Goal: Information Seeking & Learning: Find specific fact

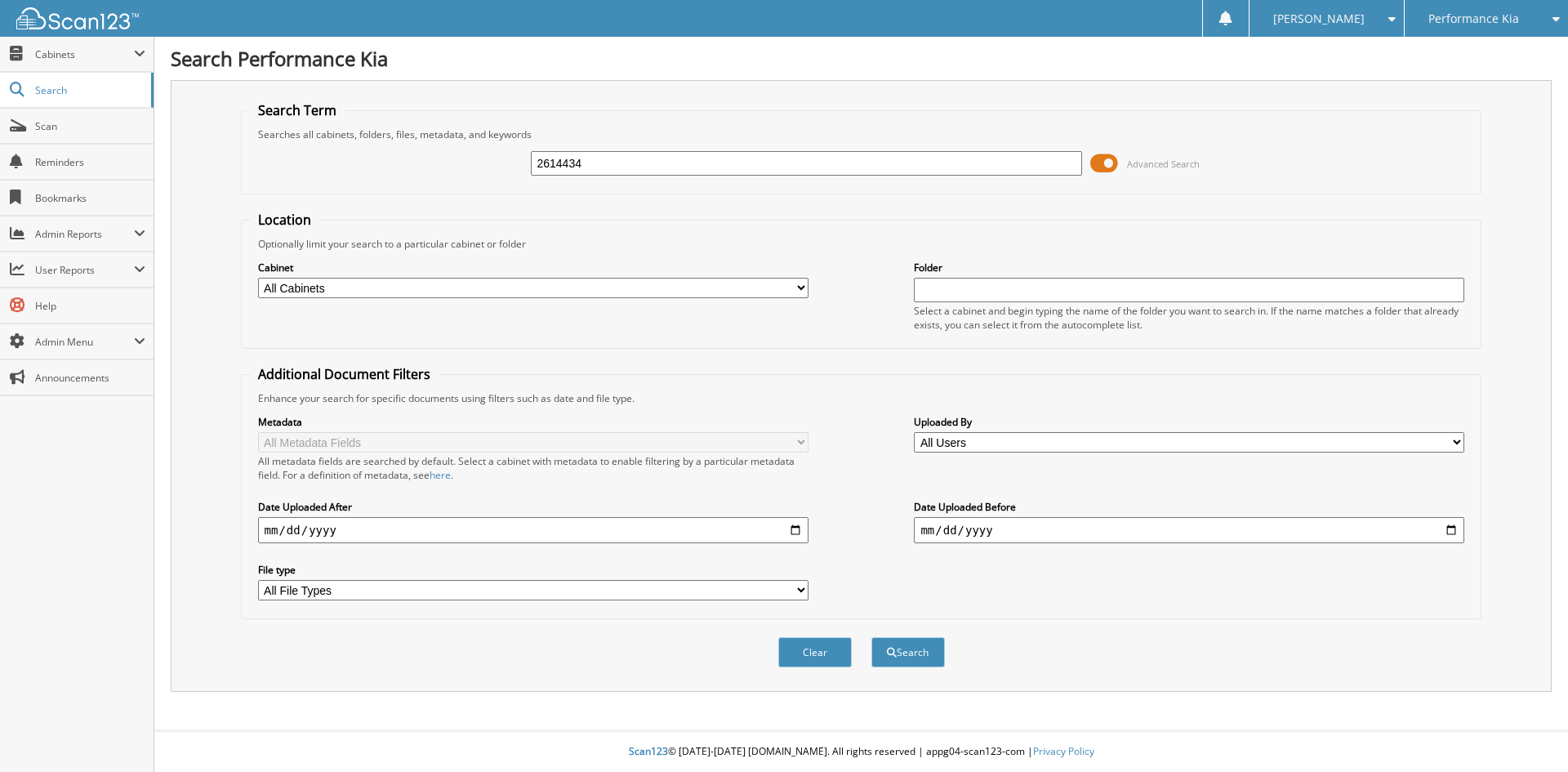
type input "2614434"
click at [871, 638] on button "Search" at bounding box center [908, 653] width 74 height 30
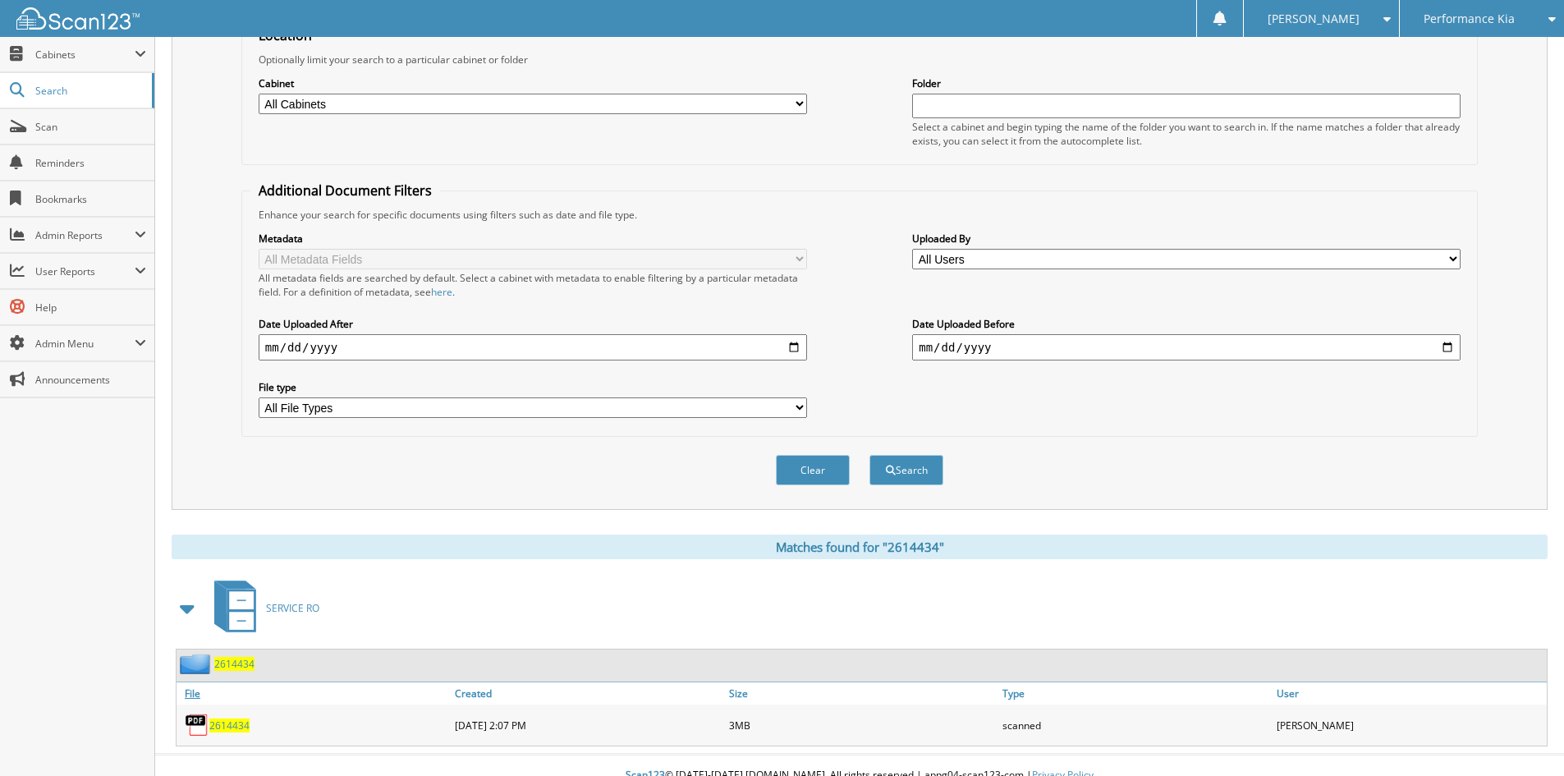
scroll to position [206, 0]
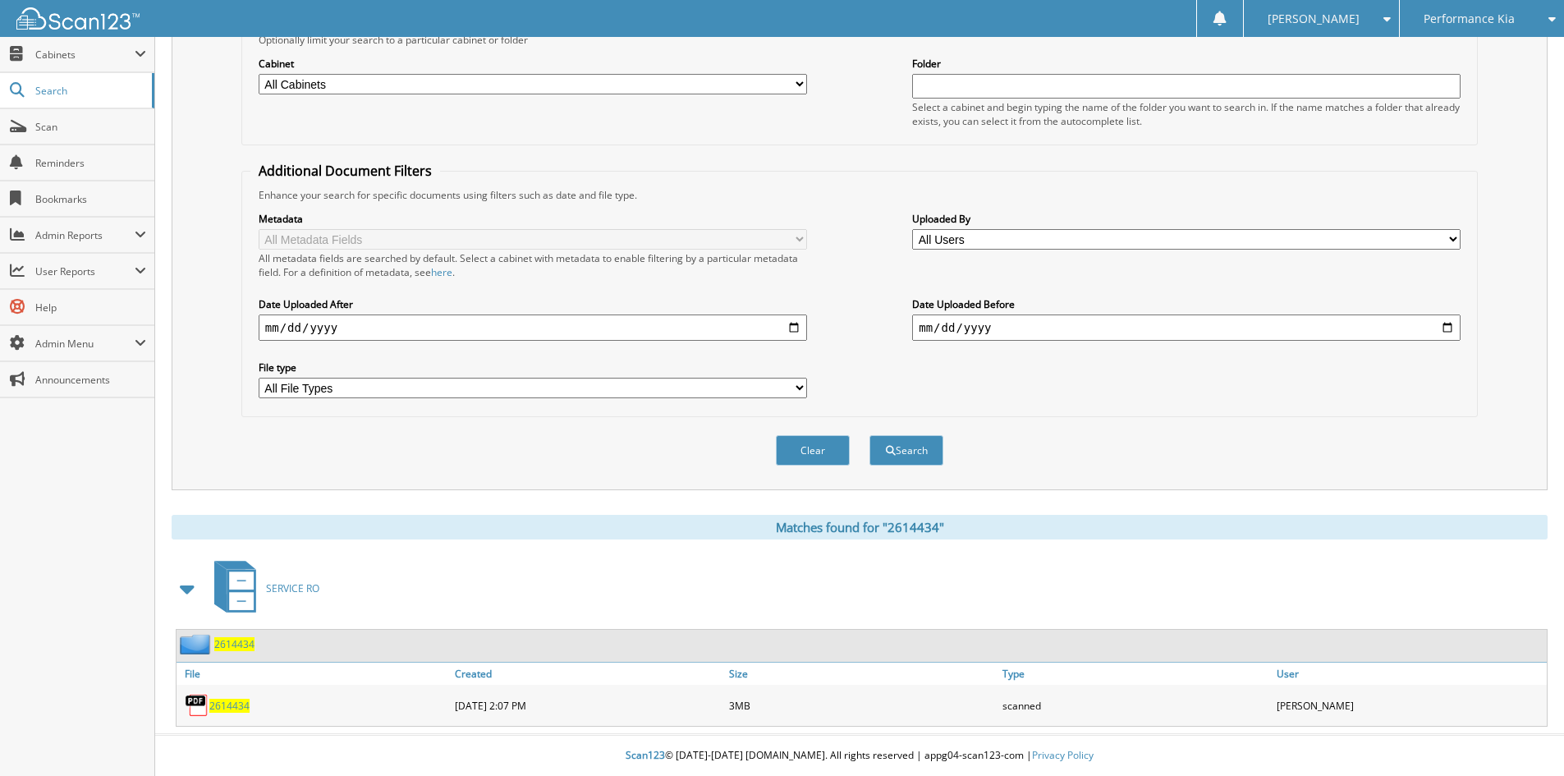
click at [232, 706] on span "2614434" at bounding box center [229, 706] width 40 height 14
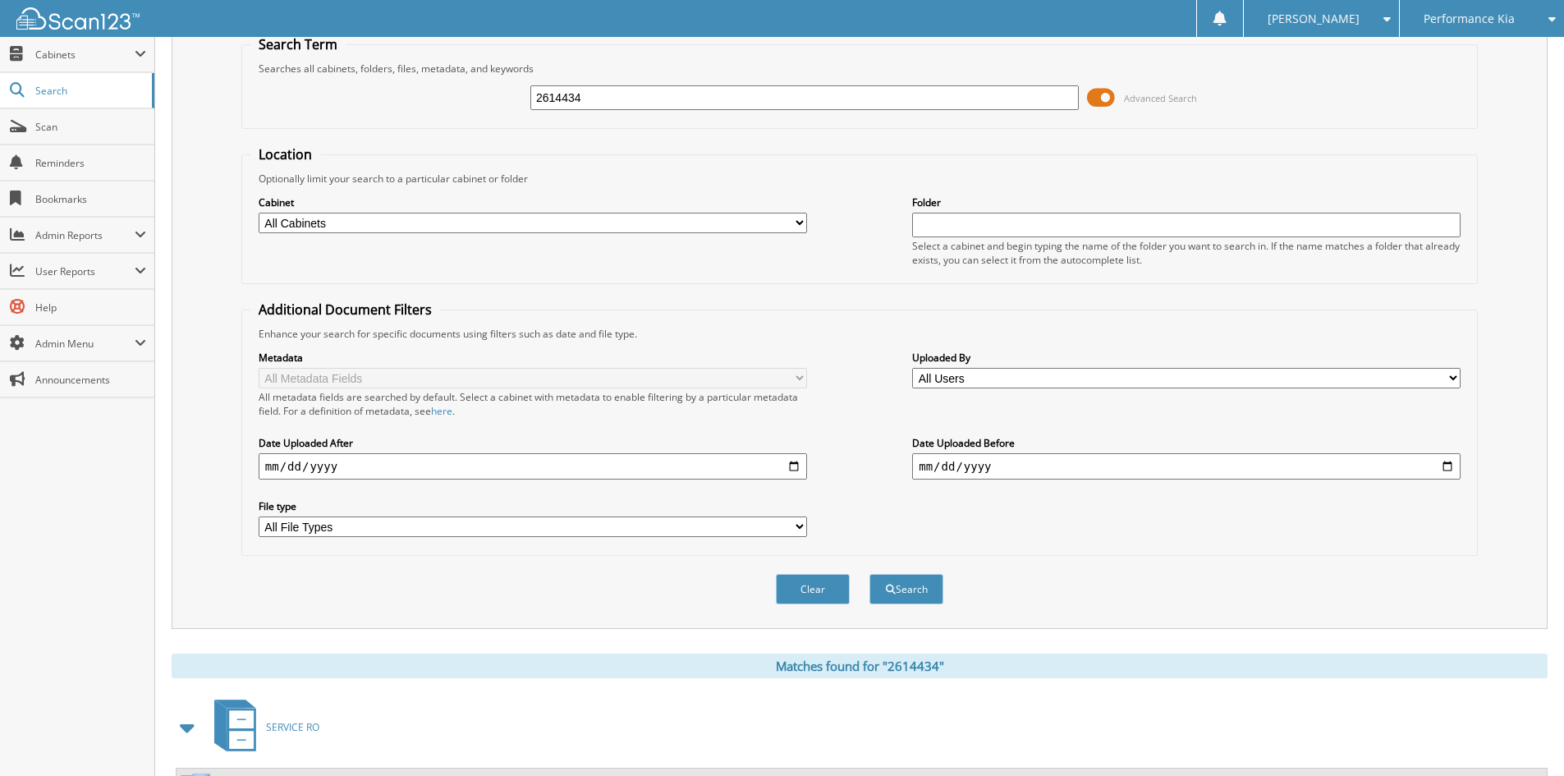
scroll to position [0, 0]
